Goal: Task Accomplishment & Management: Manage account settings

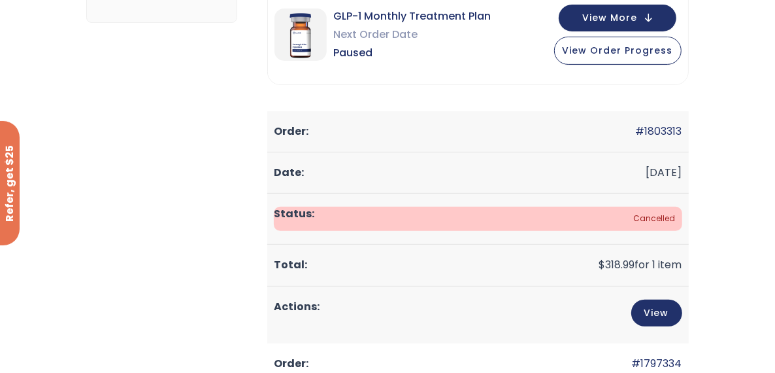
scroll to position [196, 0]
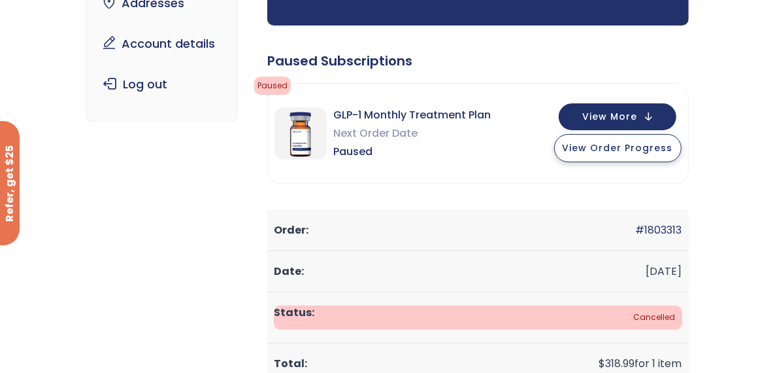
click at [605, 151] on span "View Order Progress" at bounding box center [618, 147] width 110 height 13
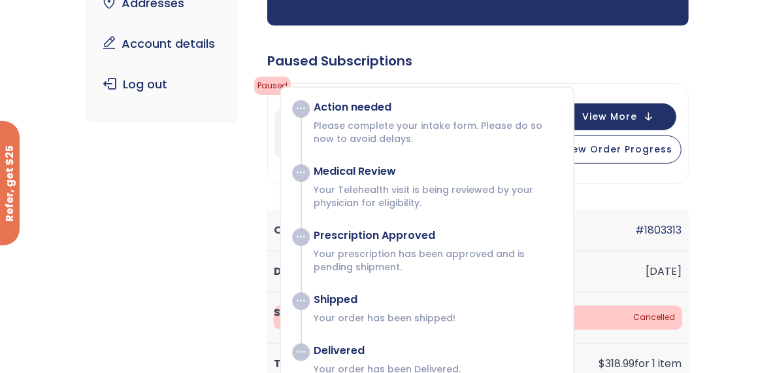
click at [554, 57] on div "Paused Subscriptions" at bounding box center [478, 61] width 422 height 18
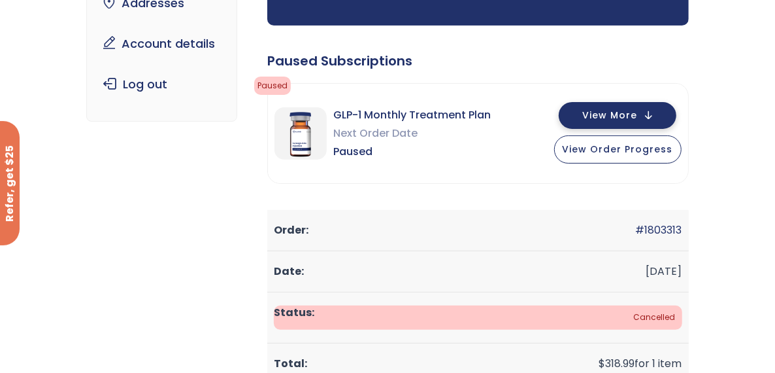
click at [650, 112] on button "View More" at bounding box center [618, 115] width 118 height 27
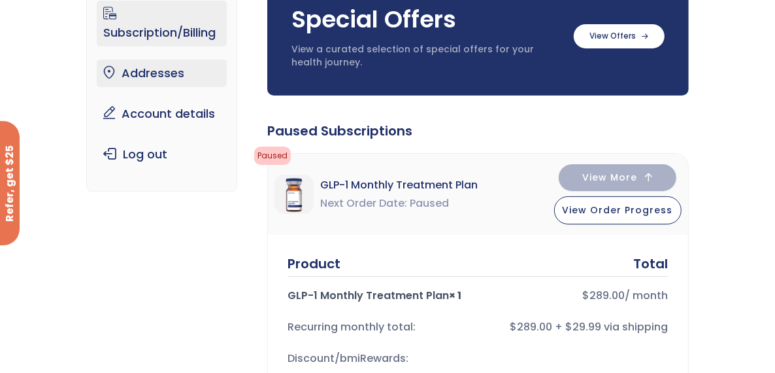
scroll to position [0, 0]
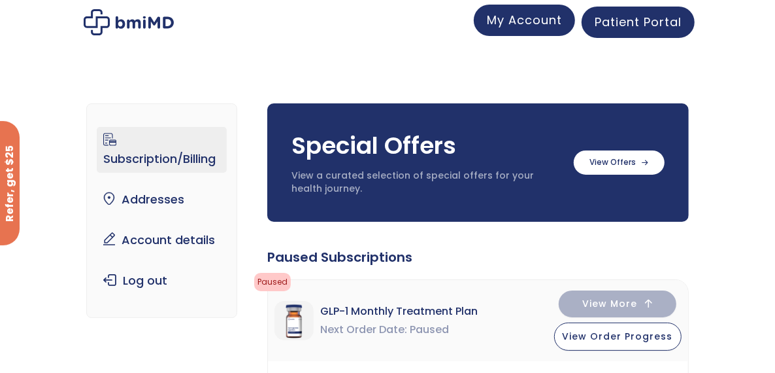
click at [515, 22] on span "My Account" at bounding box center [524, 20] width 75 height 16
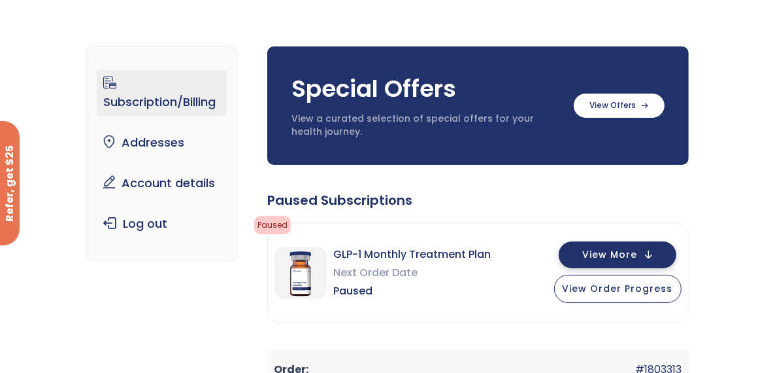
scroll to position [131, 0]
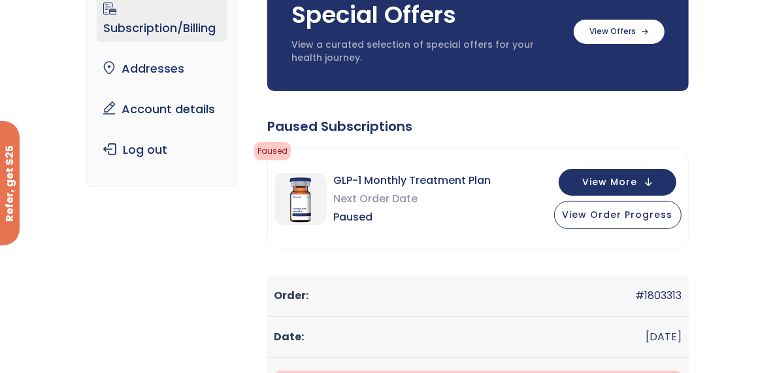
click at [183, 17] on link "Subscription/Billing" at bounding box center [161, 19] width 129 height 46
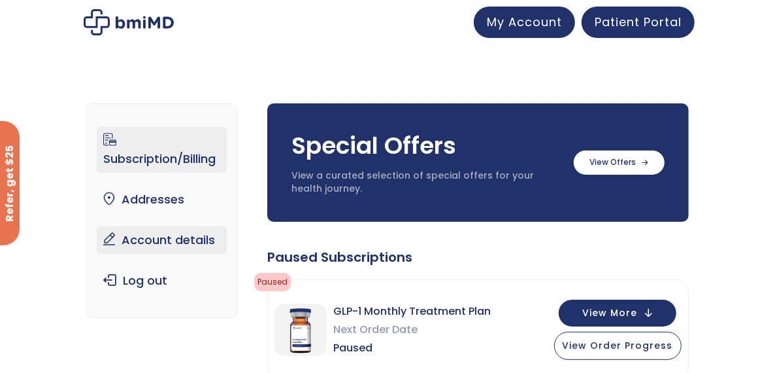
click at [184, 242] on link "Account details" at bounding box center [161, 239] width 129 height 27
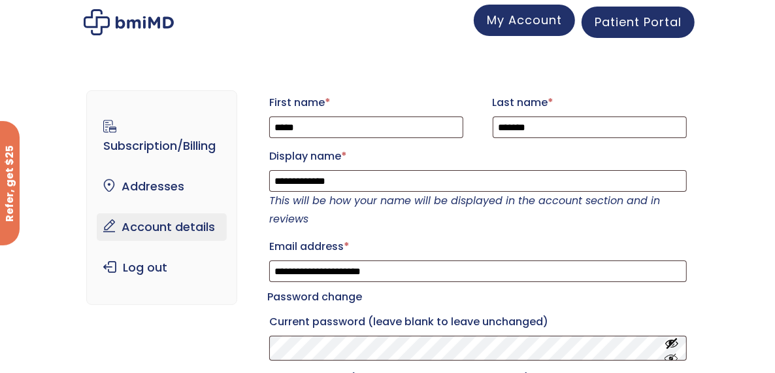
click at [530, 17] on span "My Account" at bounding box center [524, 20] width 75 height 16
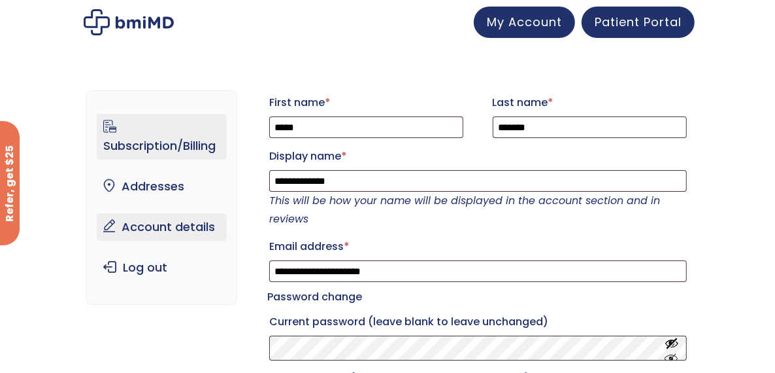
click at [141, 139] on link "Subscription/Billing" at bounding box center [161, 137] width 129 height 46
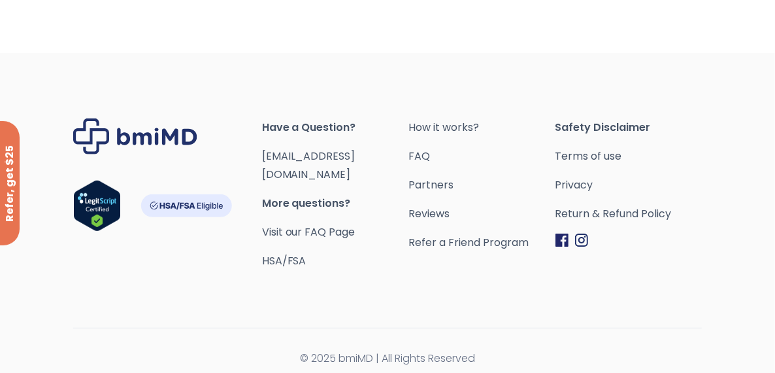
scroll to position [525, 0]
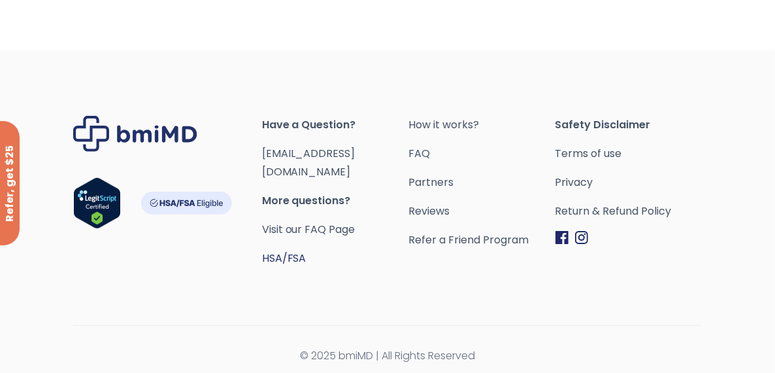
click at [279, 250] on link "HSA/FSA" at bounding box center [284, 257] width 44 height 15
